Goal: Task Accomplishment & Management: Manage account settings

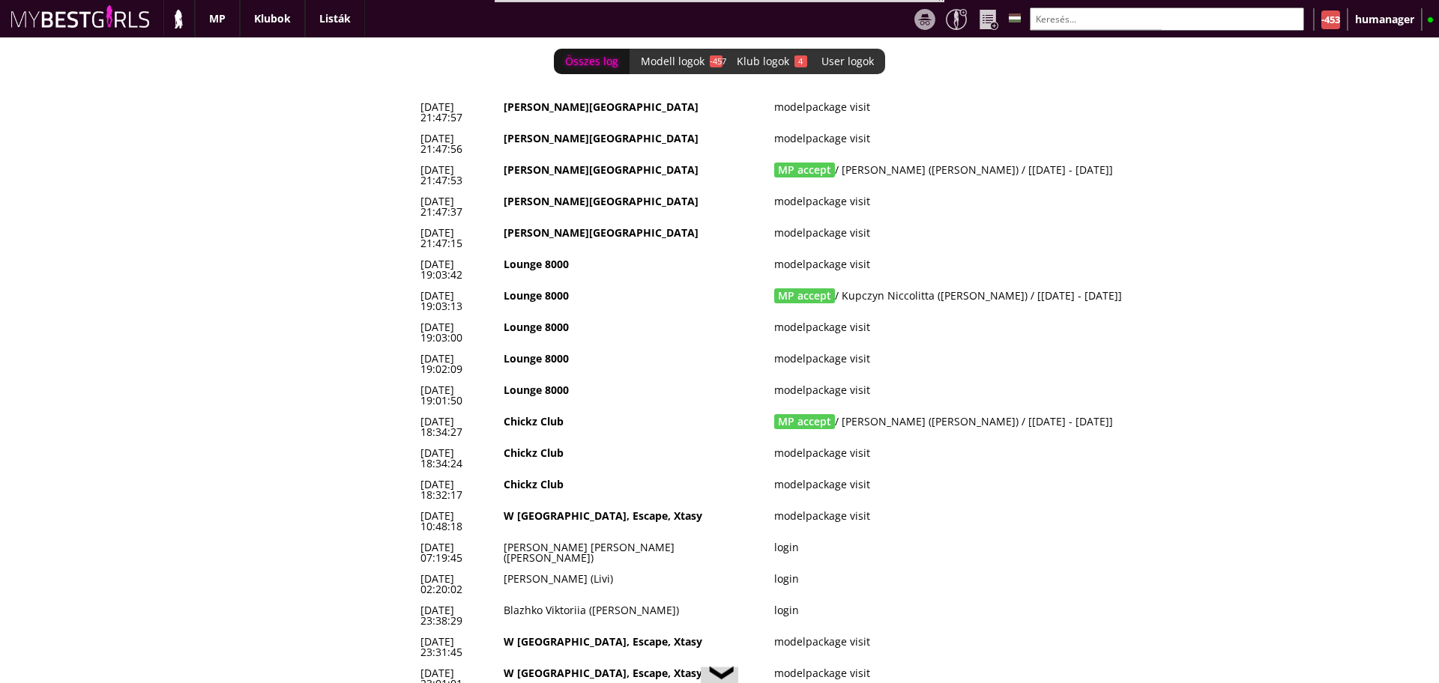
scroll to position [0, 6351]
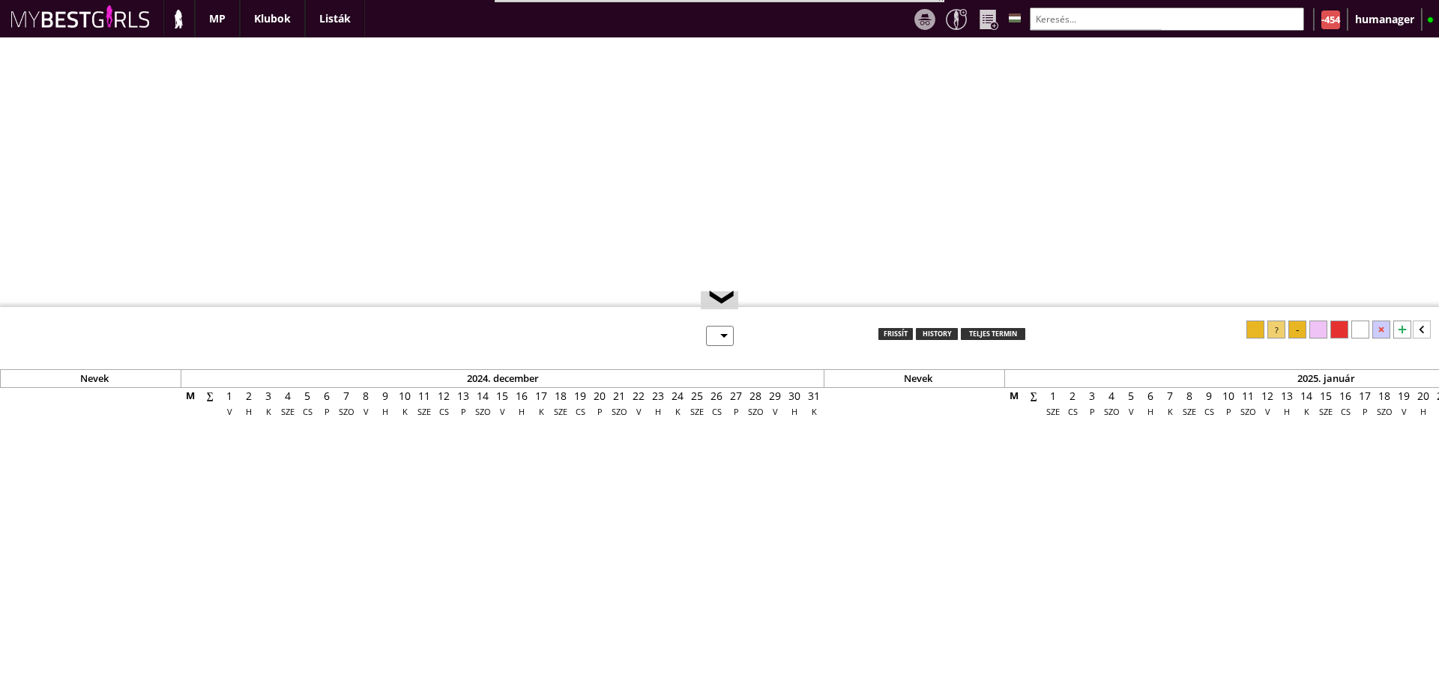
select select "0"
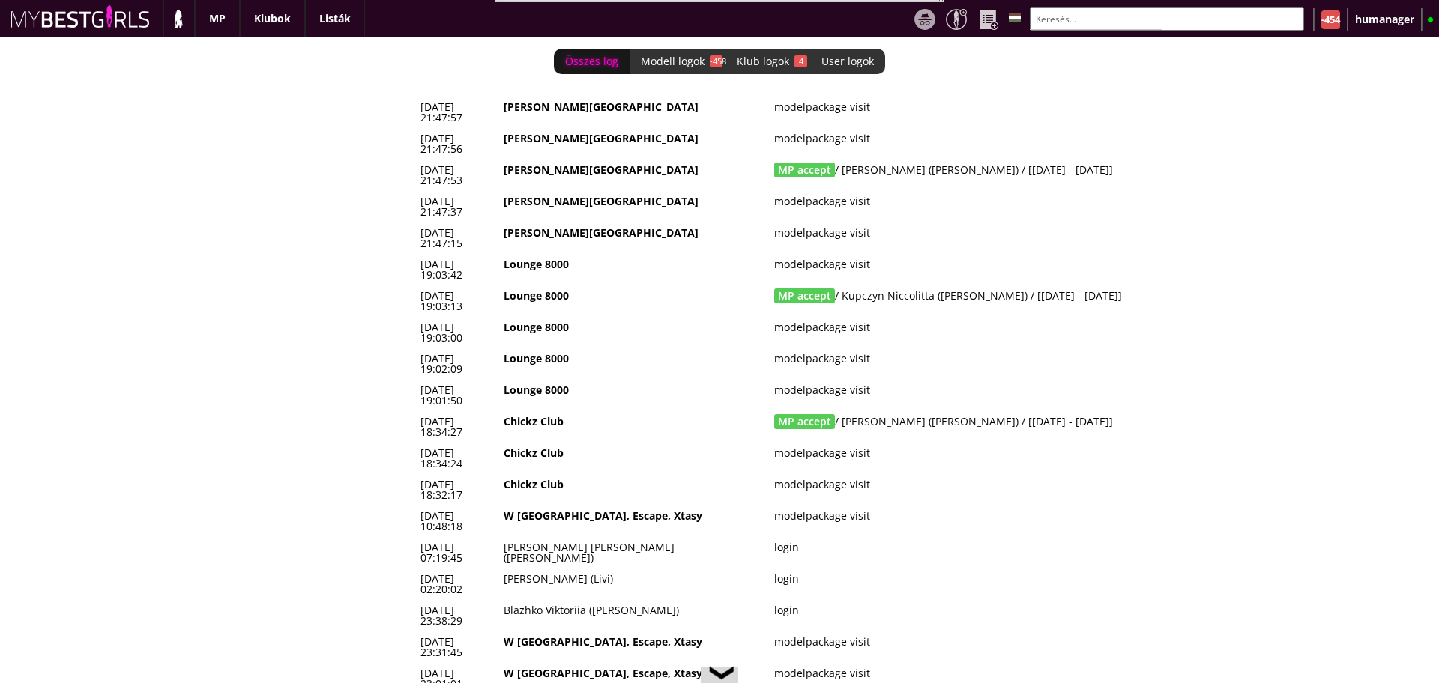
scroll to position [0, 6351]
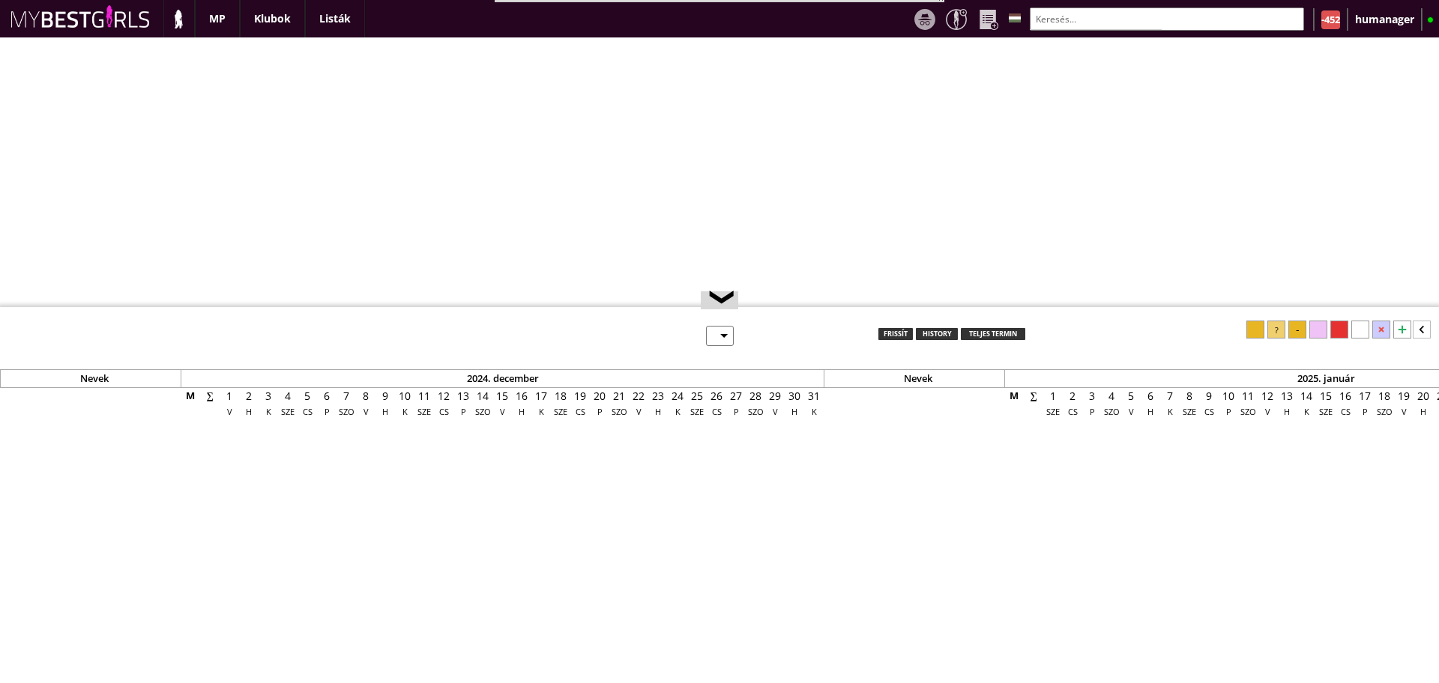
select select "0"
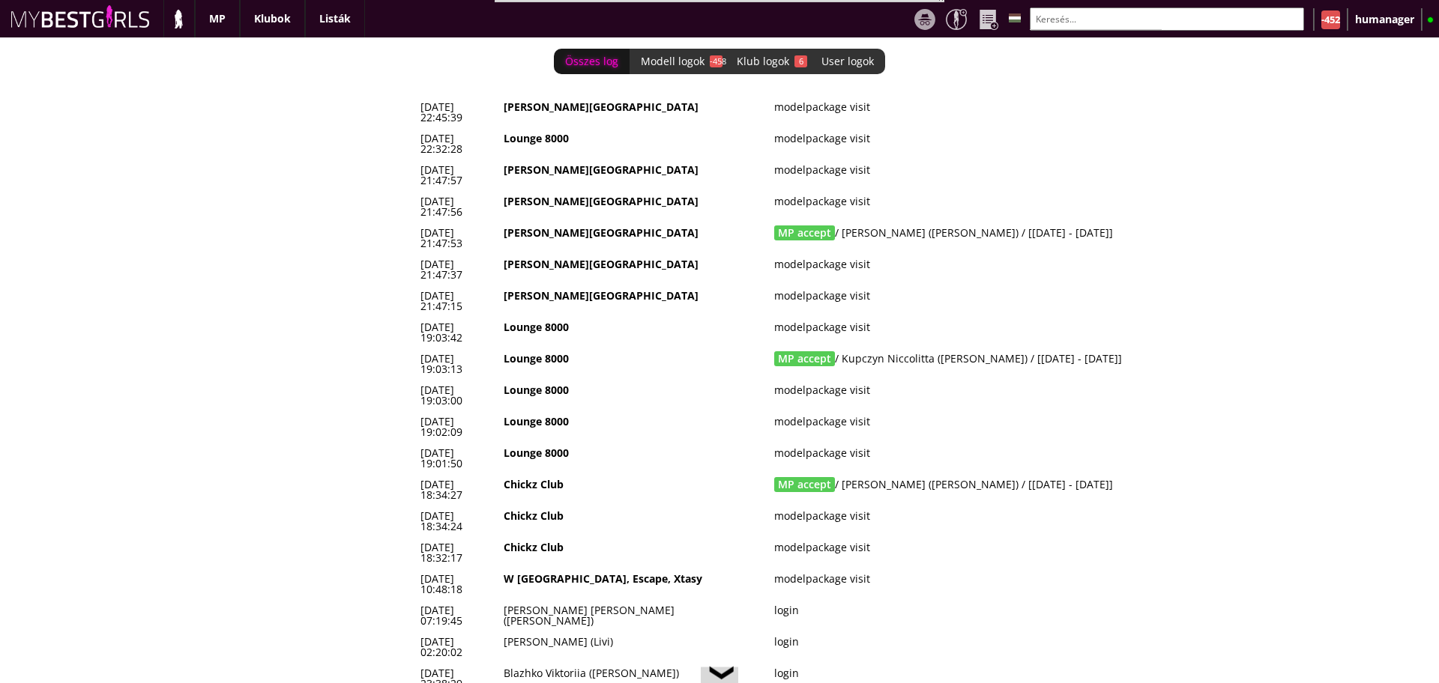
scroll to position [0, 6351]
